Goal: Task Accomplishment & Management: Complete application form

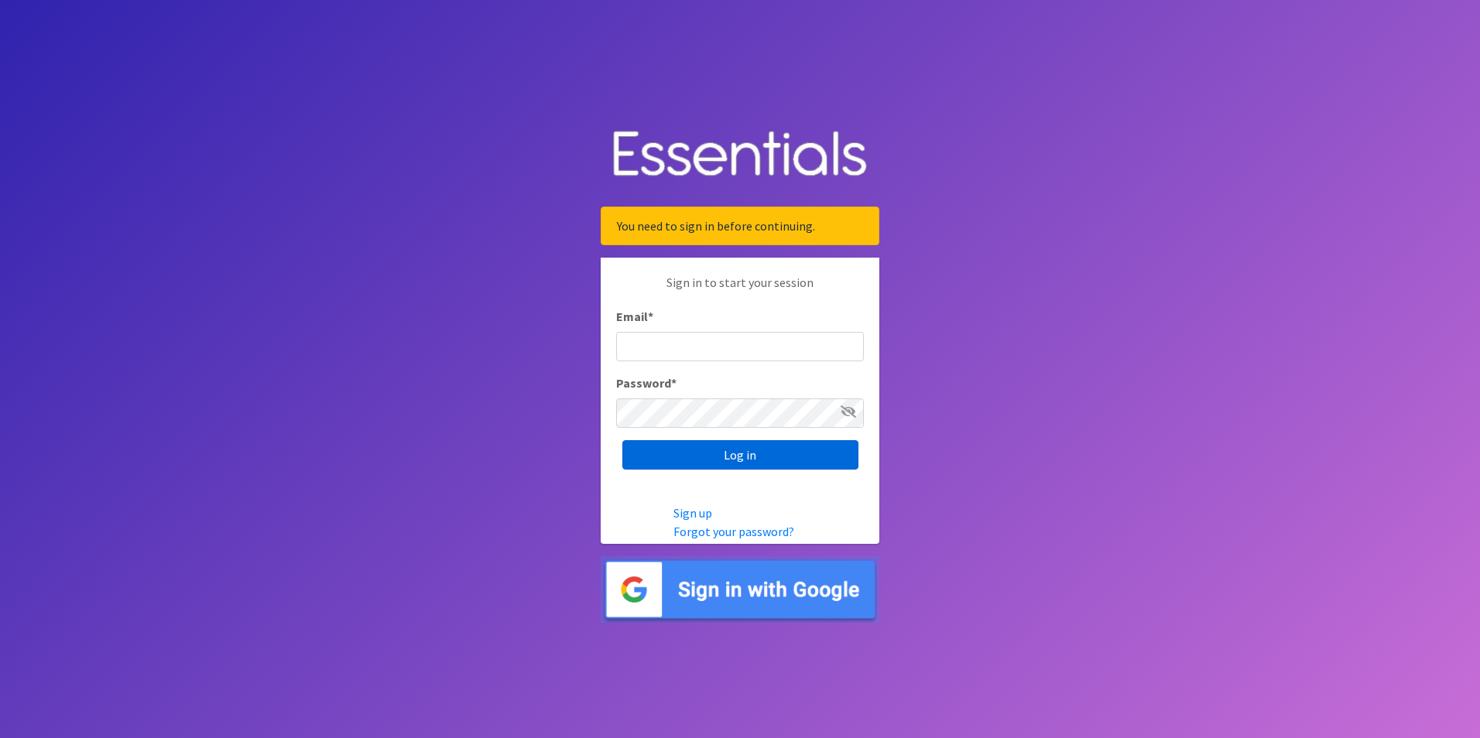
type input "[PERSON_NAME][DOMAIN_NAME][EMAIL_ADDRESS][DOMAIN_NAME]"
click at [751, 464] on input "Log in" at bounding box center [740, 454] width 236 height 29
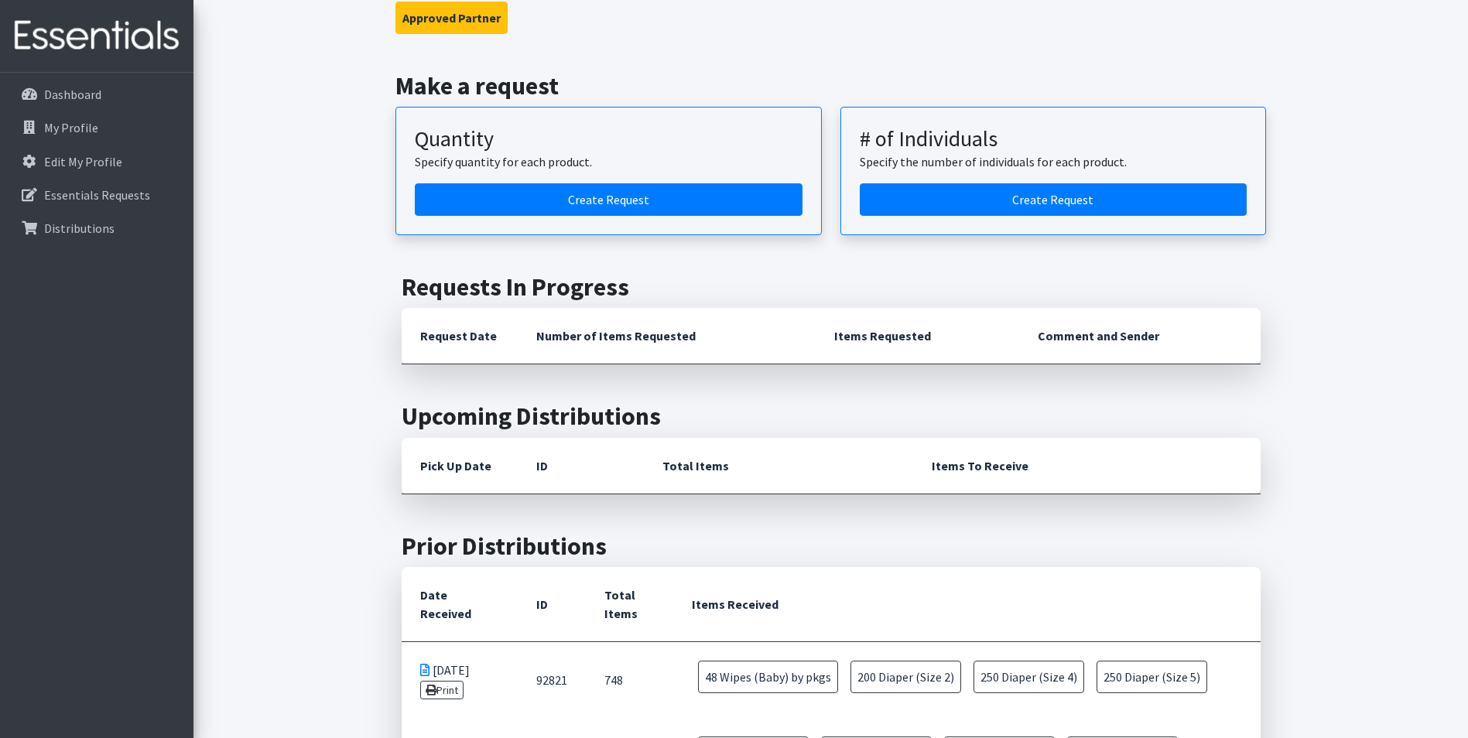
scroll to position [126, 0]
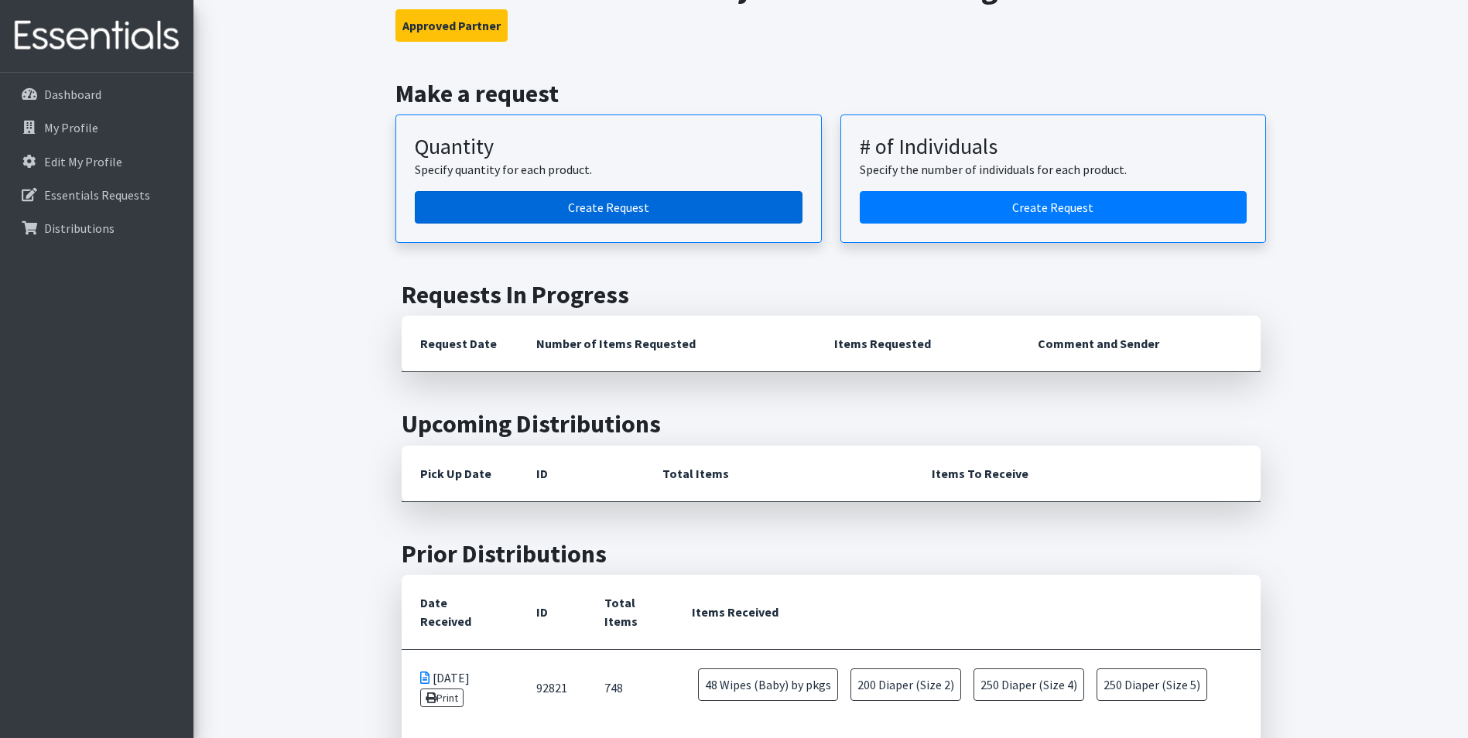
click at [551, 218] on link "Create Request" at bounding box center [609, 207] width 388 height 33
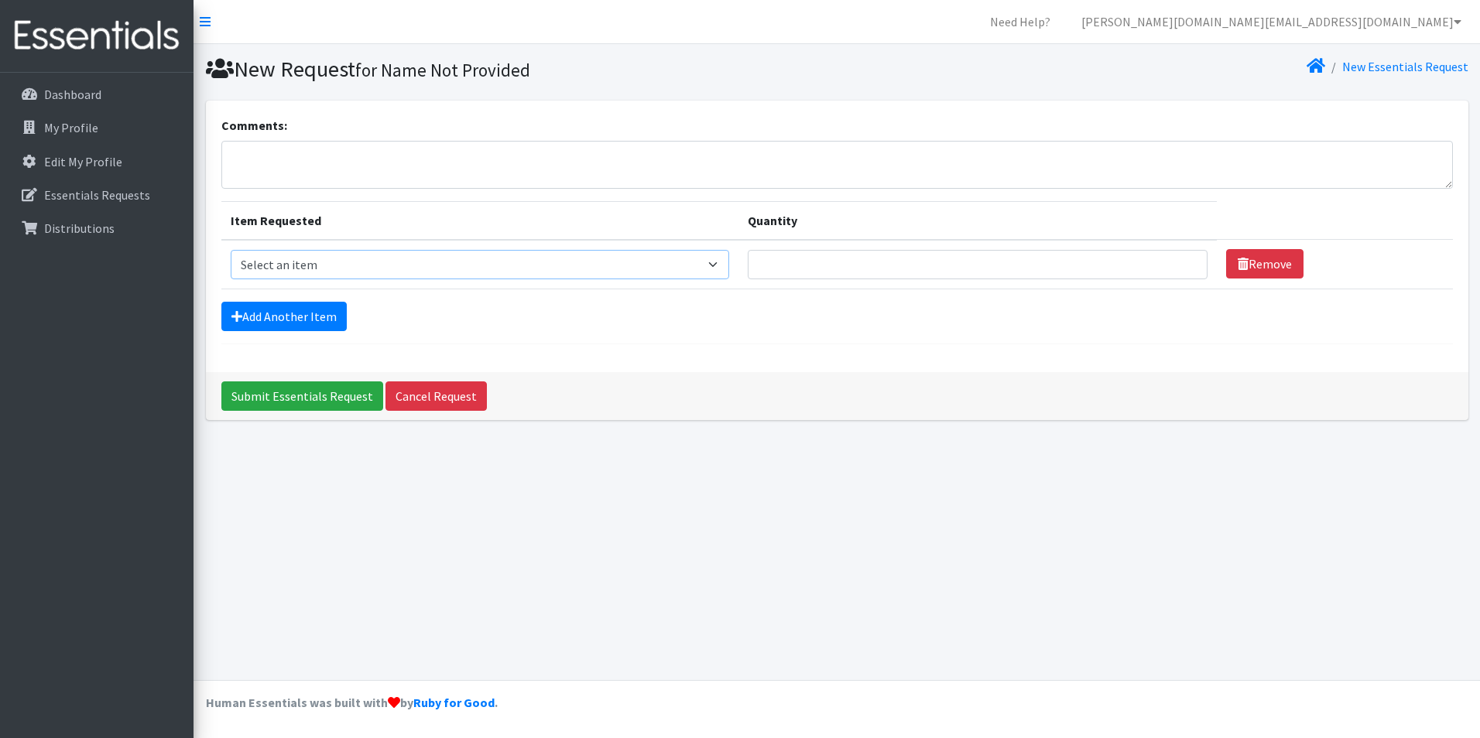
click at [305, 269] on select "Select an item Diaper (Size 2) Diaper (Size 3) Diaper (Size 4) Diaper (Size 5) …" at bounding box center [480, 264] width 499 height 29
select select "2930"
click at [231, 250] on select "Select an item Diaper (Size 2) Diaper (Size 3) Diaper (Size 4) Diaper (Size 5) …" at bounding box center [480, 264] width 499 height 29
click at [835, 258] on input "Quantity" at bounding box center [977, 264] width 459 height 29
type input "250"
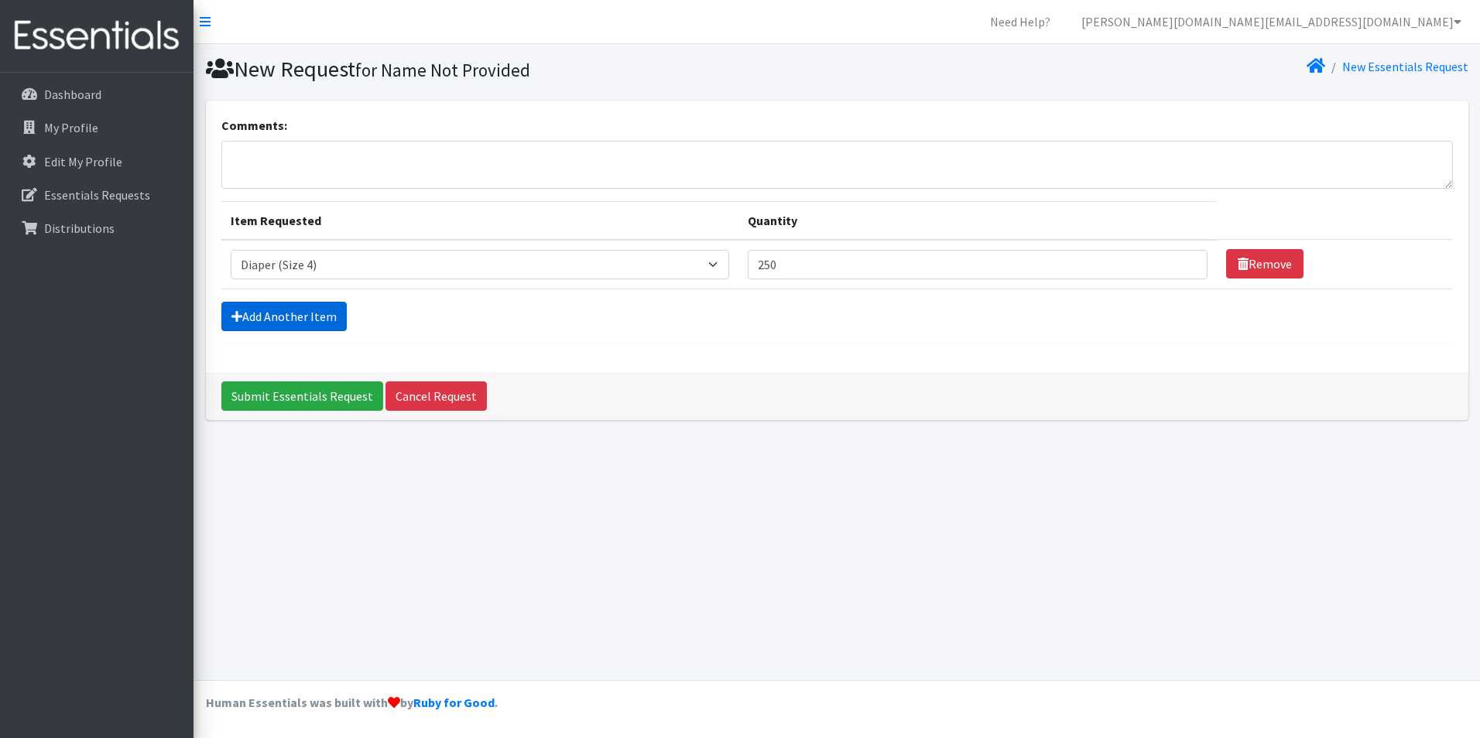
click at [284, 310] on link "Add Another Item" at bounding box center [283, 316] width 125 height 29
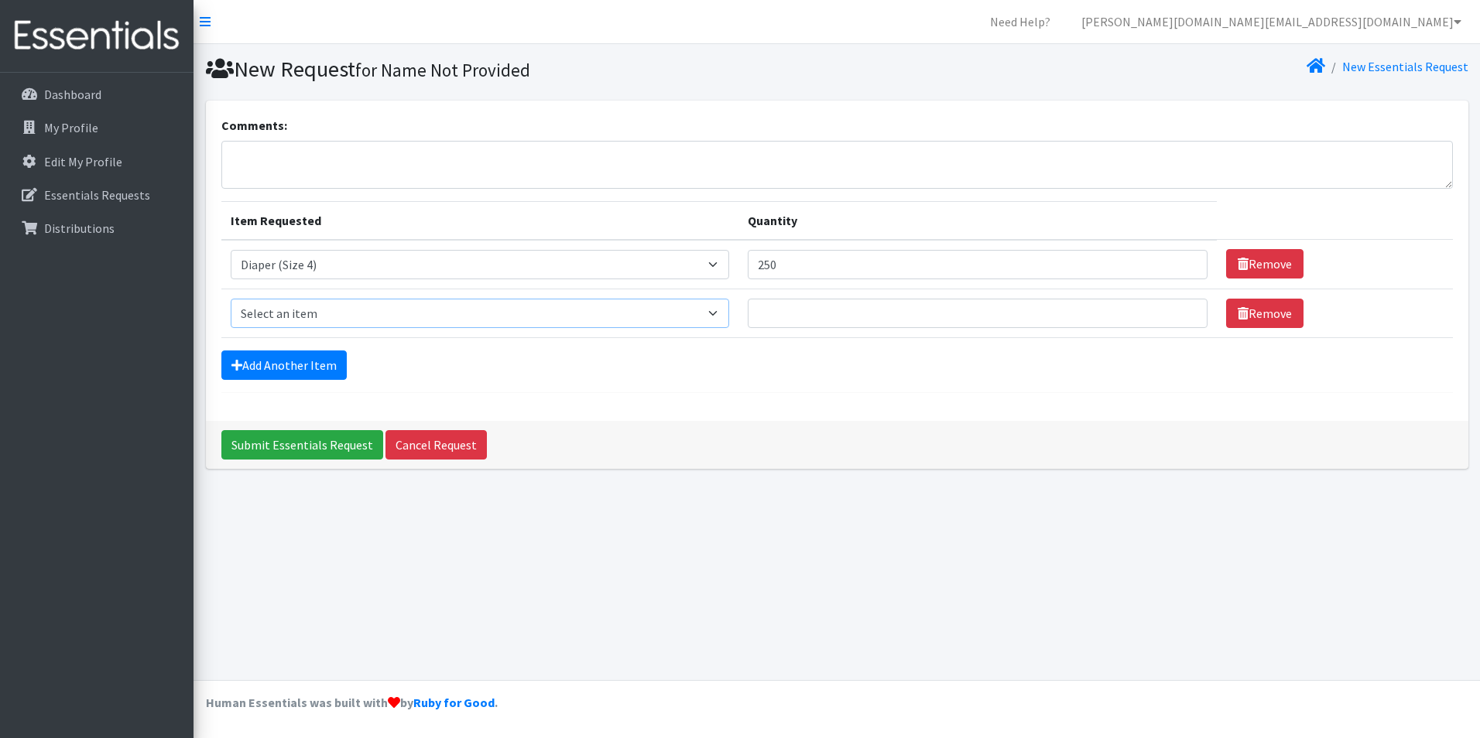
click at [452, 317] on select "Select an item Diaper (Size 2) Diaper (Size 3) Diaper (Size 4) Diaper (Size 5) …" at bounding box center [480, 313] width 499 height 29
select select "2961"
click at [231, 299] on select "Select an item Diaper (Size 2) Diaper (Size 3) Diaper (Size 4) Diaper (Size 5) …" at bounding box center [480, 313] width 499 height 29
click at [867, 314] on input "Quantity" at bounding box center [977, 313] width 459 height 29
type input "250"
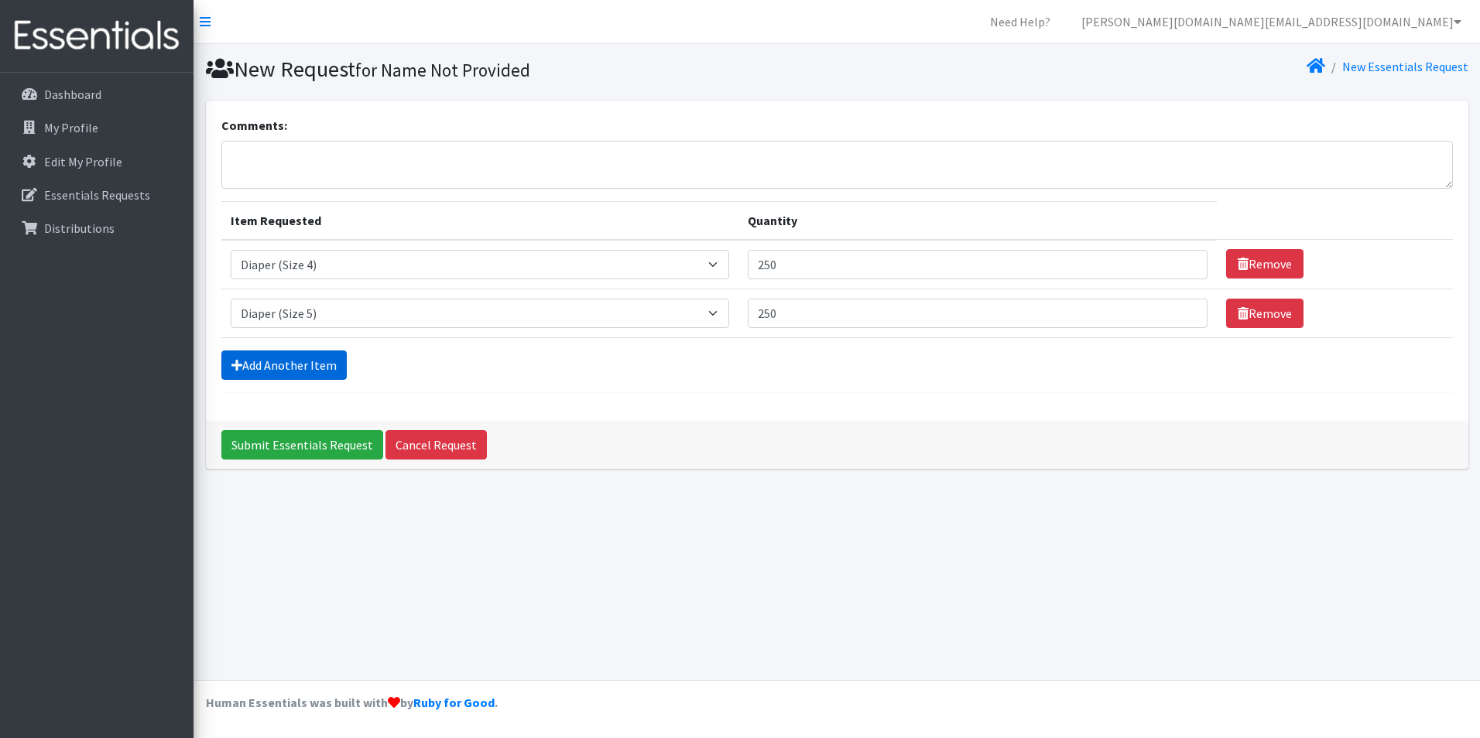
click at [327, 369] on link "Add Another Item" at bounding box center [283, 365] width 125 height 29
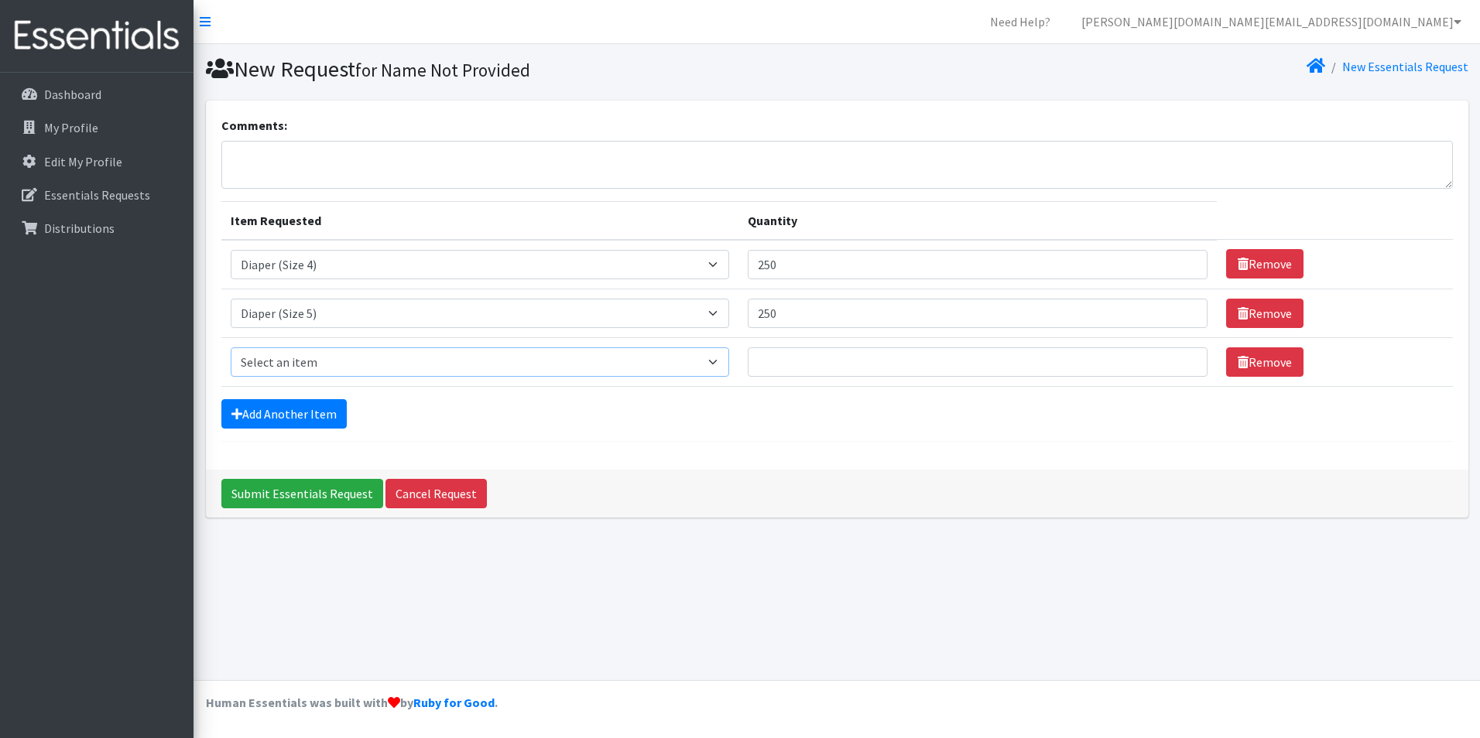
click at [333, 373] on select "Select an item Diaper (Size 2) Diaper (Size 3) Diaper (Size 4) Diaper (Size 5) …" at bounding box center [480, 362] width 499 height 29
select select "2950"
click at [231, 348] on select "Select an item Diaper (Size 2) Diaper (Size 3) Diaper (Size 4) Diaper (Size 5) …" at bounding box center [480, 362] width 499 height 29
click at [863, 359] on input "Quantity" at bounding box center [977, 362] width 459 height 29
type input "250"
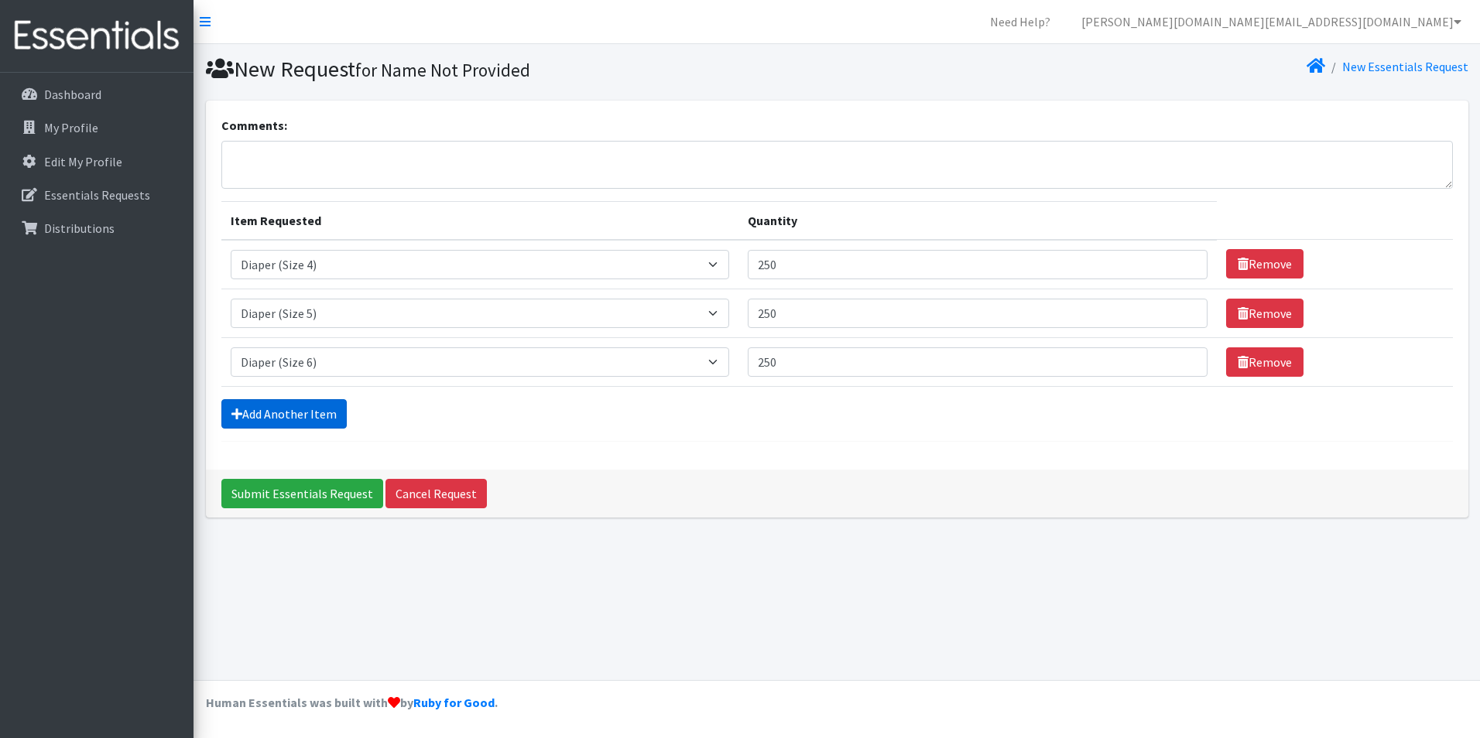
click at [302, 411] on link "Add Another Item" at bounding box center [283, 413] width 125 height 29
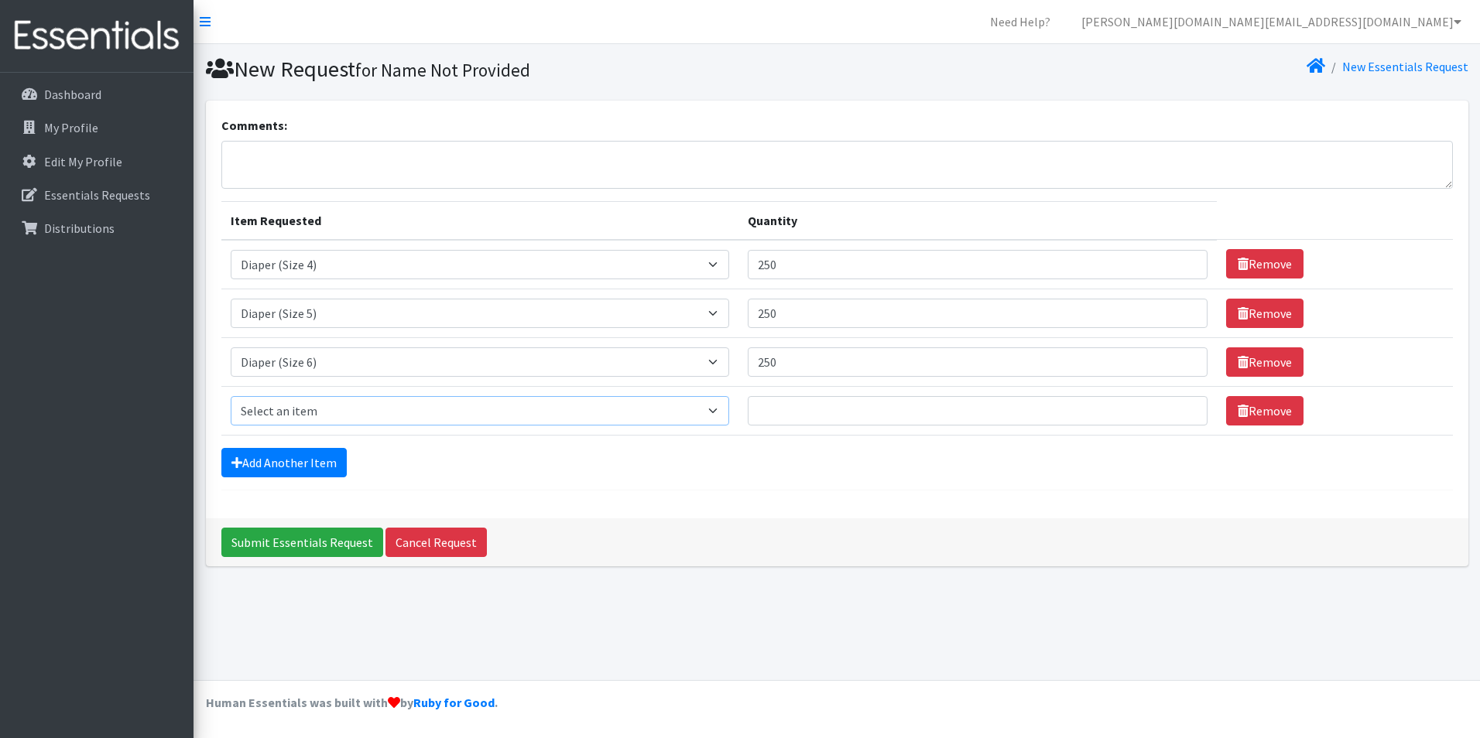
click at [405, 409] on select "Select an item Diaper (Size 2) Diaper (Size 3) Diaper (Size 4) Diaper (Size 5) …" at bounding box center [480, 410] width 499 height 29
select select "2955"
click at [231, 396] on select "Select an item Diaper (Size 2) Diaper (Size 3) Diaper (Size 4) Diaper (Size 5) …" at bounding box center [480, 410] width 499 height 29
click at [903, 411] on input "Quantity" at bounding box center [977, 410] width 459 height 29
type input "400"
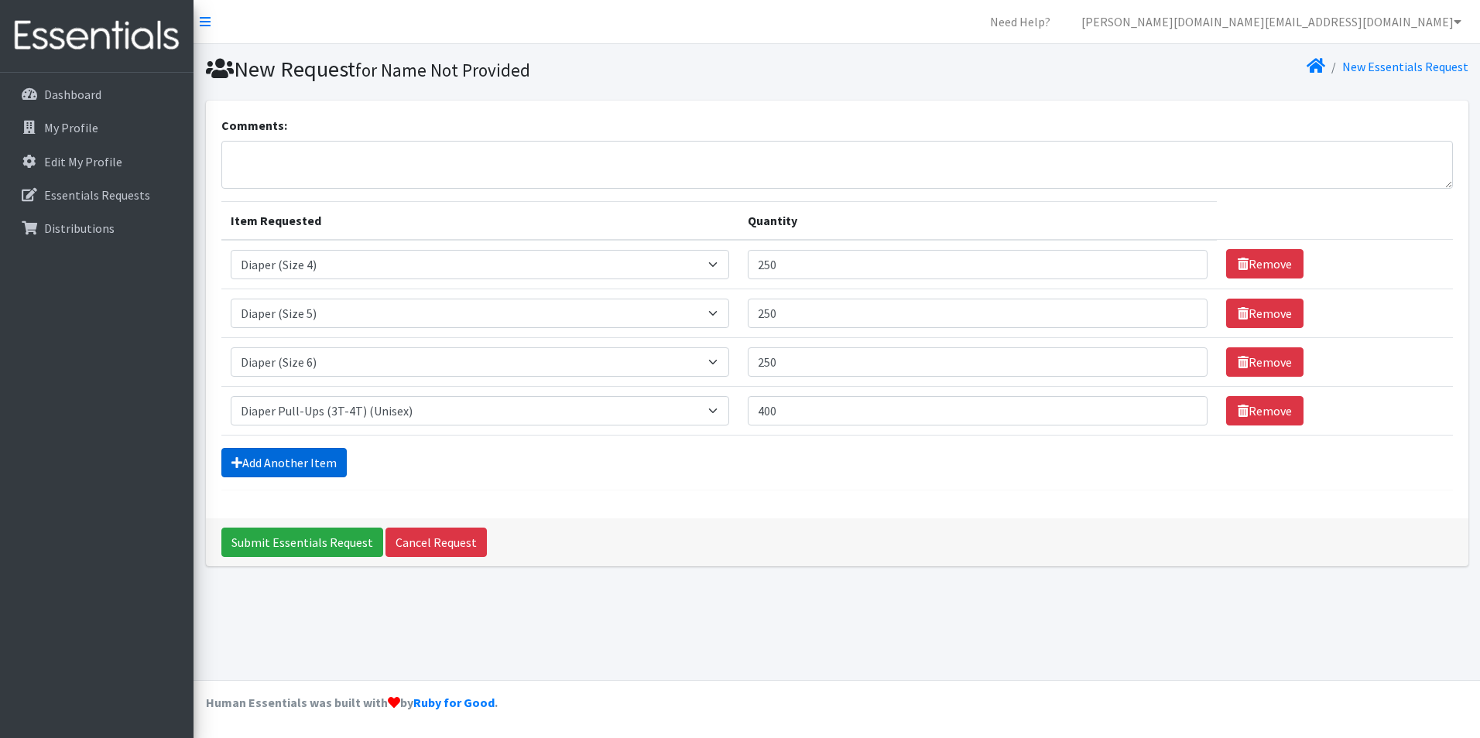
click at [262, 472] on link "Add Another Item" at bounding box center [283, 462] width 125 height 29
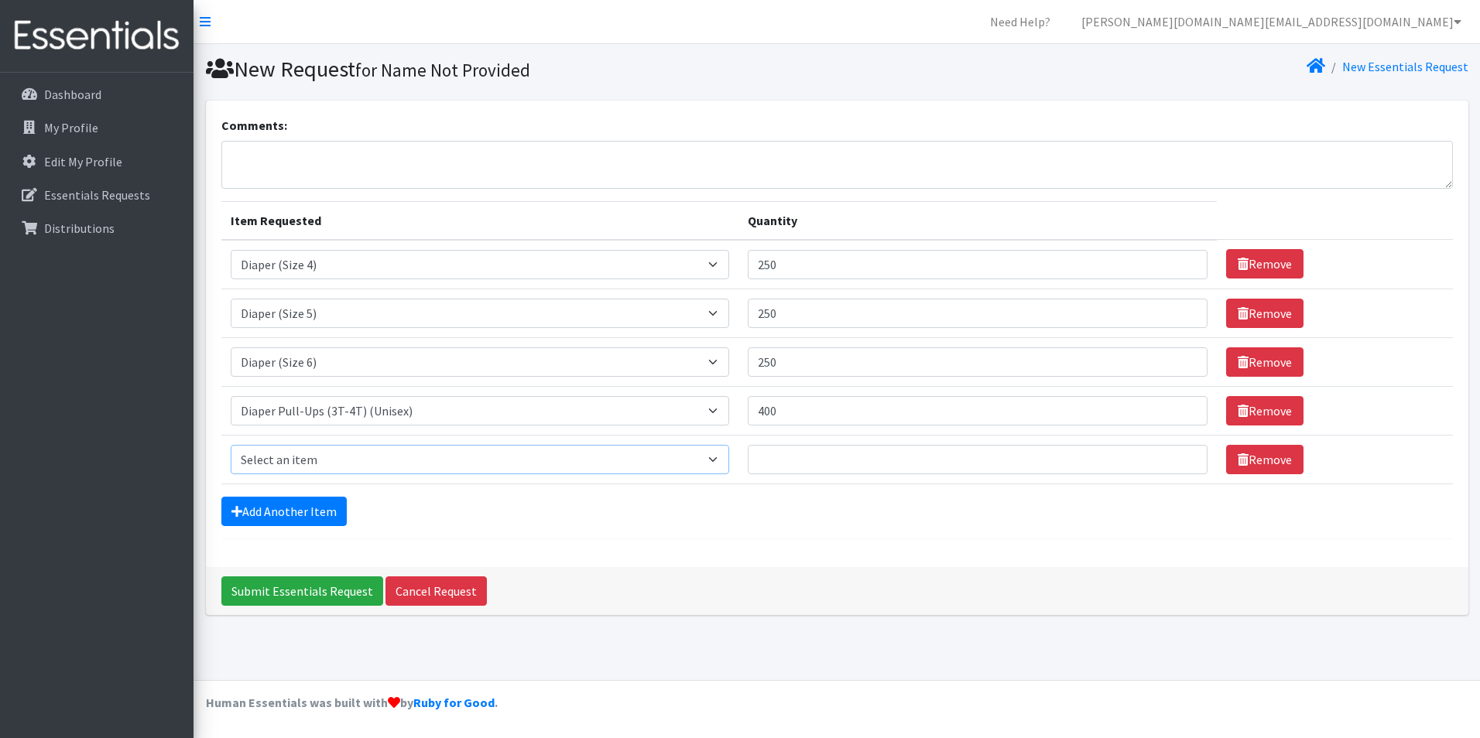
click at [551, 462] on select "Select an item Diaper (Size 2) Diaper (Size 3) Diaper (Size 4) Diaper (Size 5) …" at bounding box center [480, 459] width 499 height 29
select select "14382"
click at [231, 445] on select "Select an item Diaper (Size 2) Diaper (Size 3) Diaper (Size 4) Diaper (Size 5) …" at bounding box center [480, 459] width 499 height 29
click at [837, 460] on input "Quantity" at bounding box center [977, 459] width 459 height 29
type input "976"
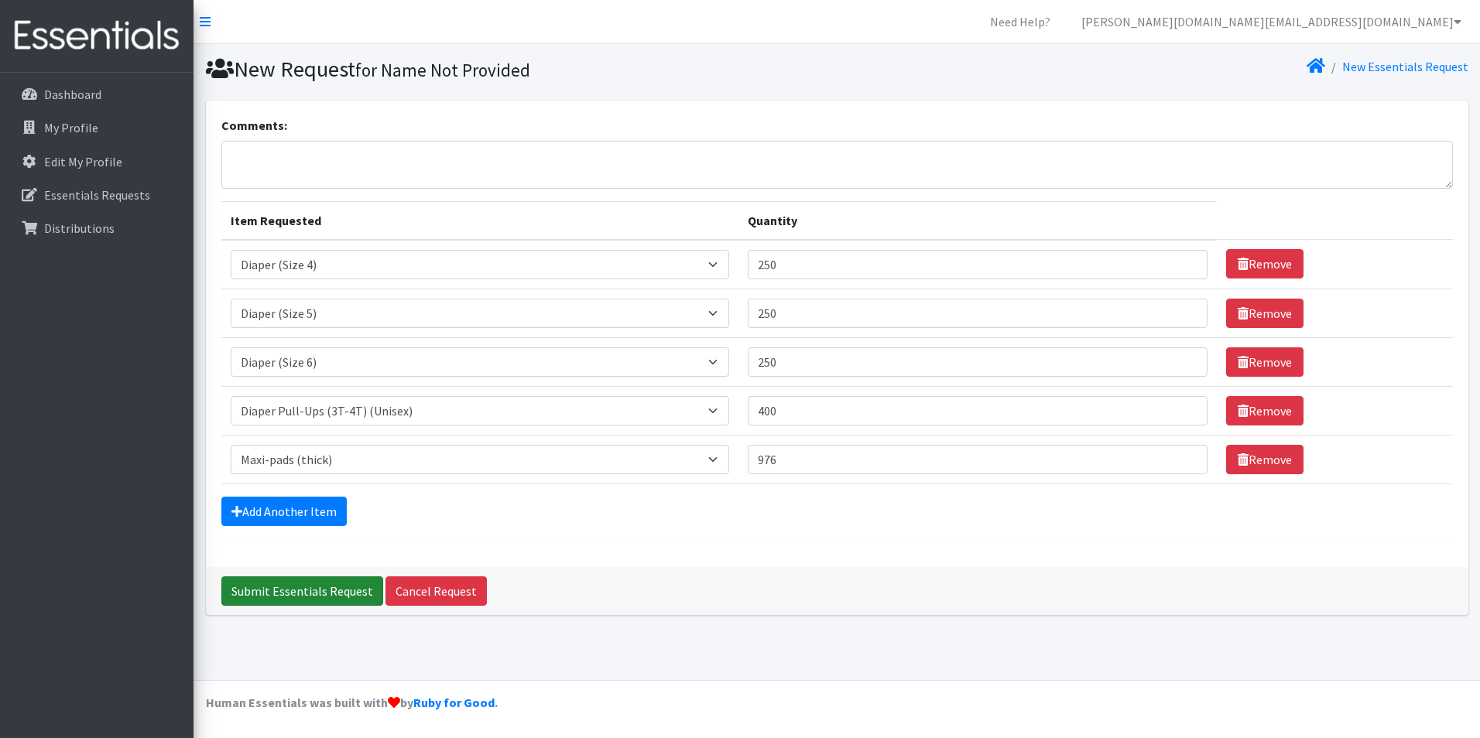
click at [332, 590] on input "Submit Essentials Request" at bounding box center [302, 591] width 162 height 29
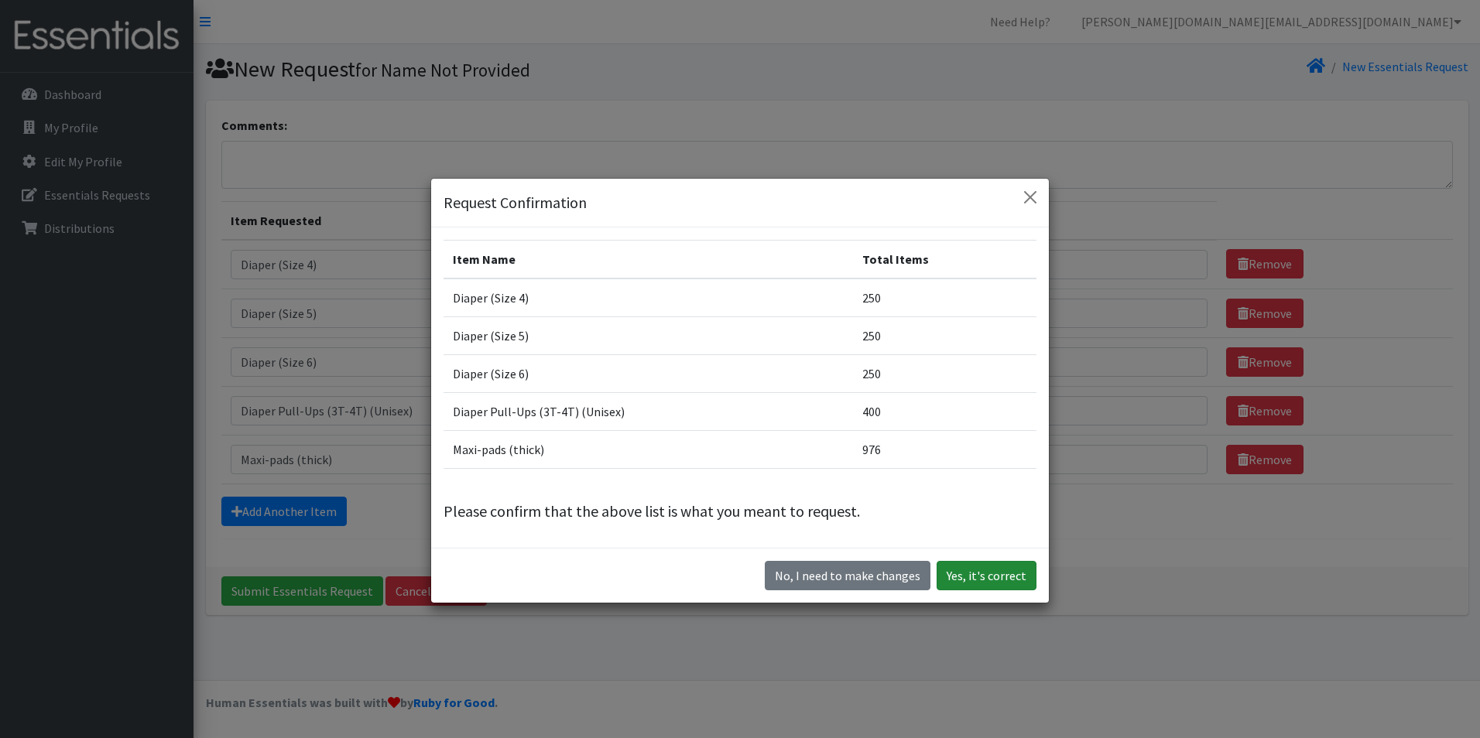
click at [998, 580] on button "Yes, it's correct" at bounding box center [987, 575] width 100 height 29
